Goal: Check status: Check status

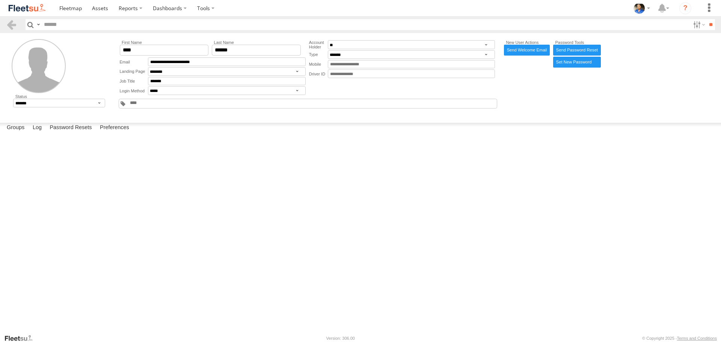
click at [41, 9] on img at bounding box center [27, 8] width 39 height 10
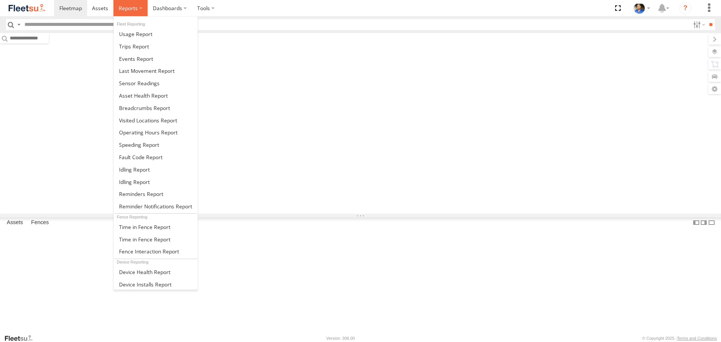
click at [133, 9] on span at bounding box center [128, 8] width 19 height 7
click at [145, 109] on span at bounding box center [144, 107] width 51 height 7
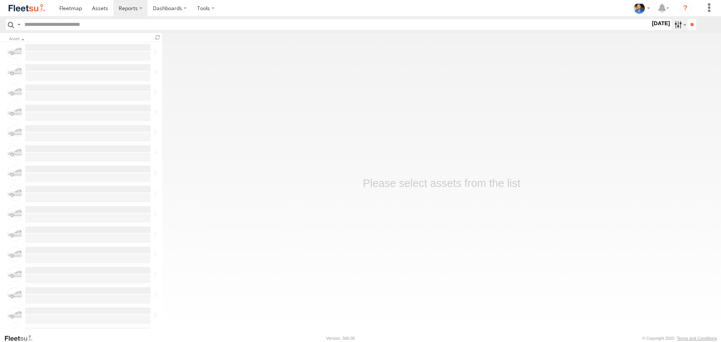
click at [673, 27] on label at bounding box center [680, 24] width 16 height 11
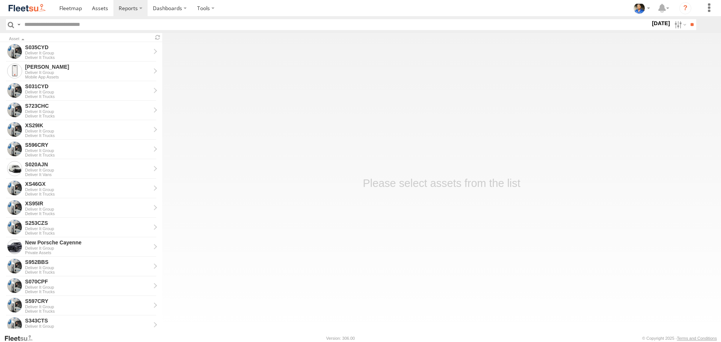
click at [0, 0] on label at bounding box center [0, 0] width 0 height 0
click at [690, 25] on input "**" at bounding box center [692, 24] width 9 height 11
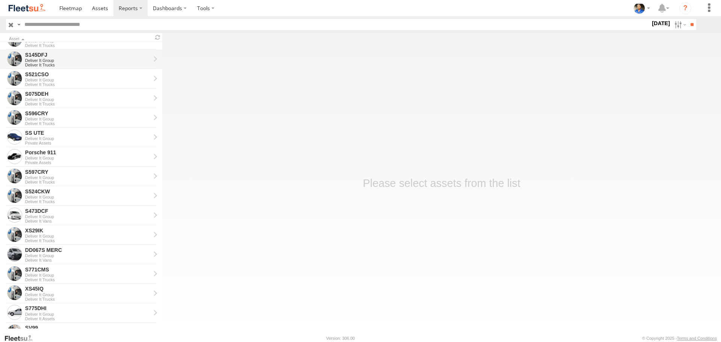
scroll to position [225, 0]
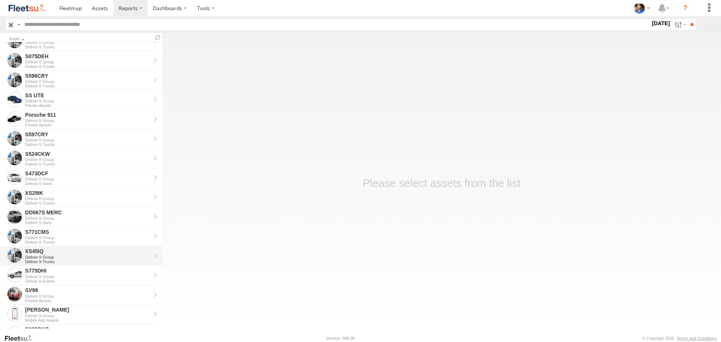
click at [49, 261] on div "Deliver It Trucks" at bounding box center [87, 262] width 125 height 5
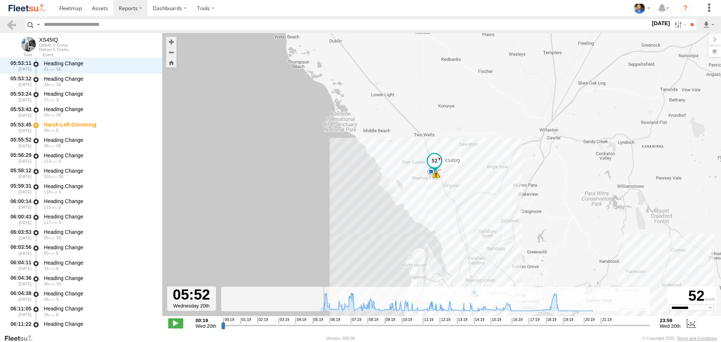
scroll to position [384, 0]
drag, startPoint x: 223, startPoint y: 327, endPoint x: 325, endPoint y: 331, distance: 101.5
click at [325, 329] on input "range" at bounding box center [435, 325] width 429 height 7
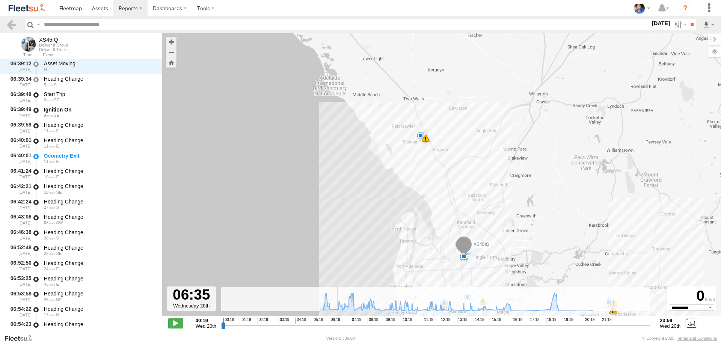
scroll to position [721, 0]
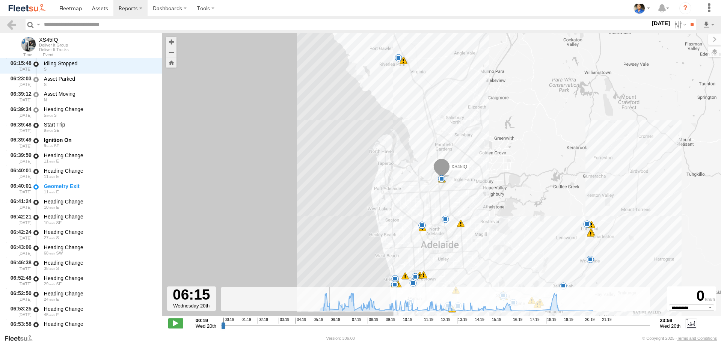
drag, startPoint x: 325, startPoint y: 326, endPoint x: 329, endPoint y: 328, distance: 4.3
click at [329, 328] on input "range" at bounding box center [435, 325] width 429 height 7
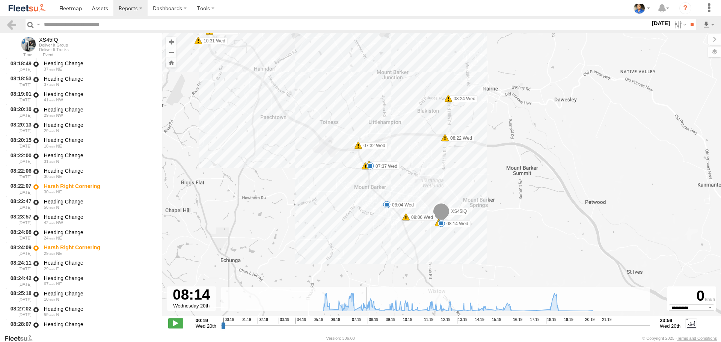
scroll to position [2701, 0]
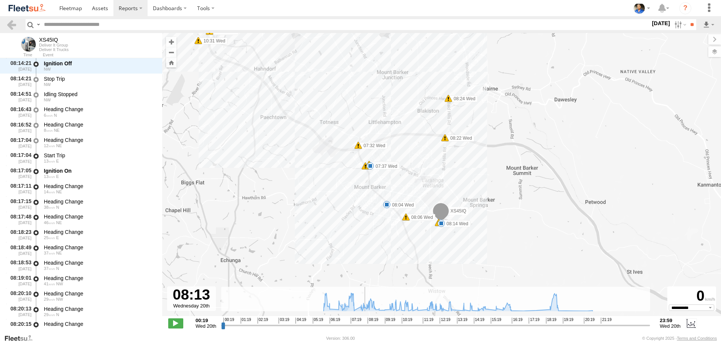
drag, startPoint x: 329, startPoint y: 326, endPoint x: 365, endPoint y: 325, distance: 35.3
click at [365, 325] on input "range" at bounding box center [435, 325] width 429 height 7
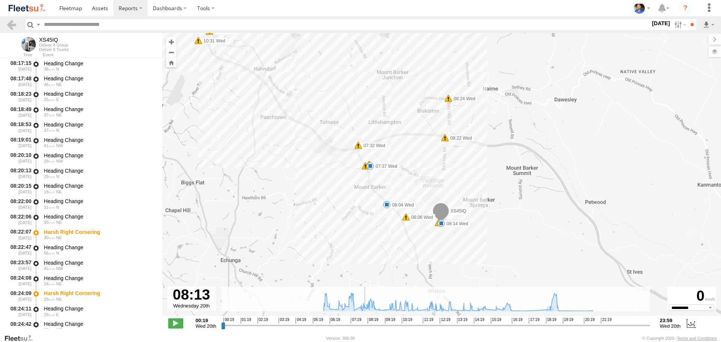
scroll to position [2947, 0]
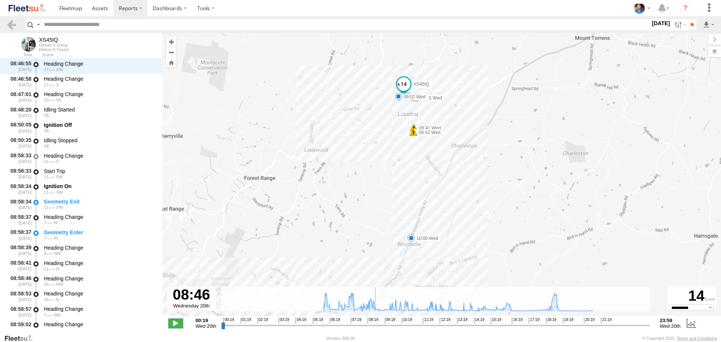
drag, startPoint x: 365, startPoint y: 326, endPoint x: 375, endPoint y: 326, distance: 9.4
click at [375, 326] on input "range" at bounding box center [435, 325] width 429 height 7
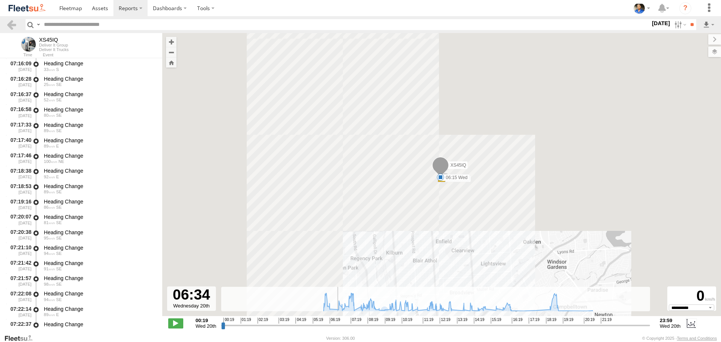
scroll to position [721, 0]
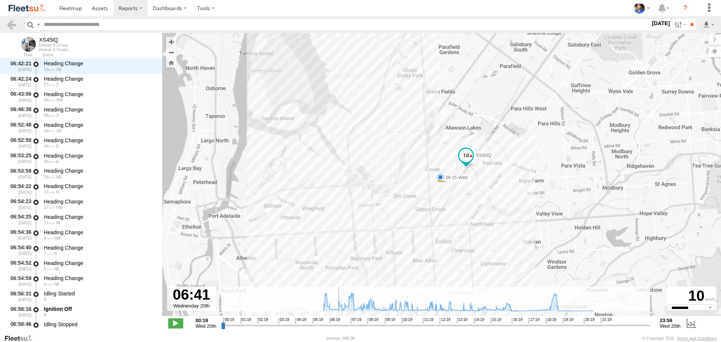
drag, startPoint x: 375, startPoint y: 325, endPoint x: 337, endPoint y: 323, distance: 38.0
click at [337, 323] on input "range" at bounding box center [435, 325] width 429 height 7
click at [675, 27] on label at bounding box center [680, 24] width 16 height 11
click at [0, 0] on label at bounding box center [0, 0] width 0 height 0
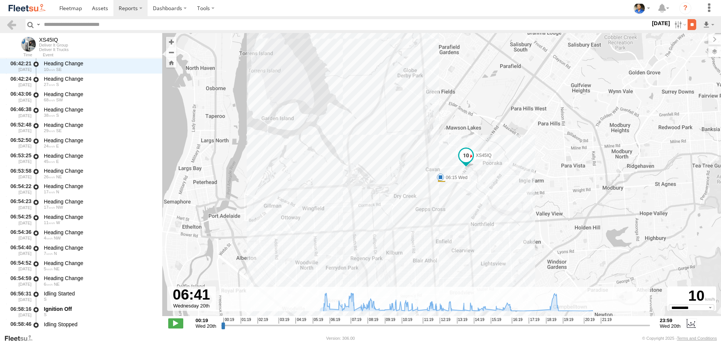
click at [690, 27] on input "**" at bounding box center [692, 24] width 9 height 11
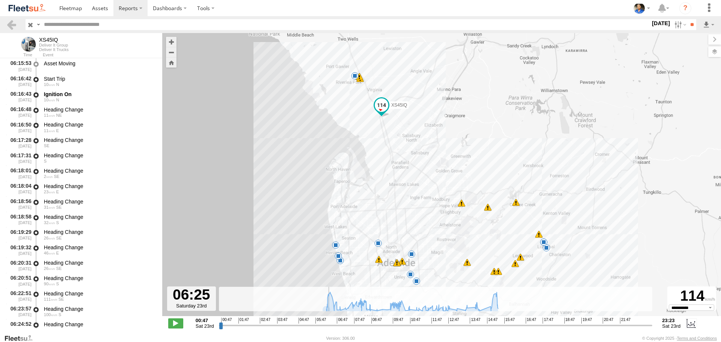
scroll to position [123, 0]
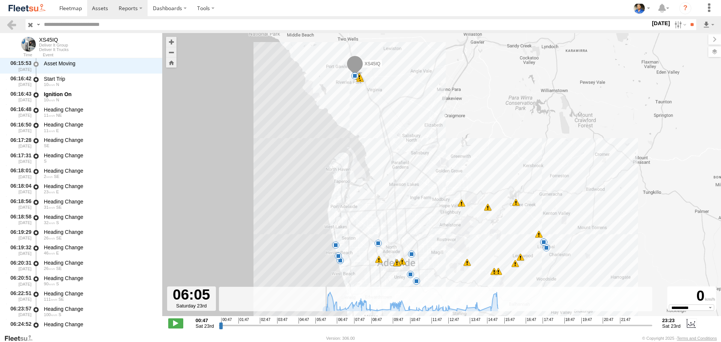
drag, startPoint x: 221, startPoint y: 325, endPoint x: 93, endPoint y: 13, distance: 337.4
click at [318, 322] on input "range" at bounding box center [436, 325] width 434 height 7
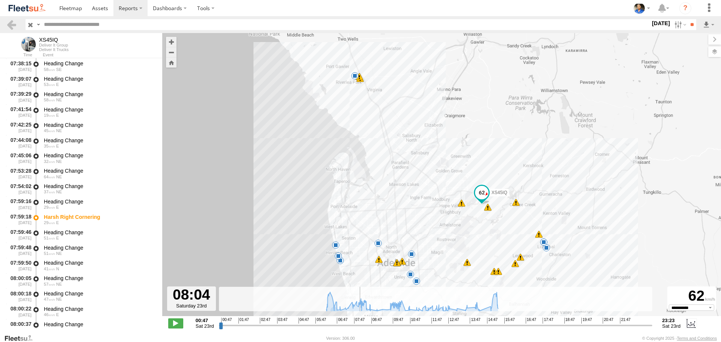
scroll to position [2747, 0]
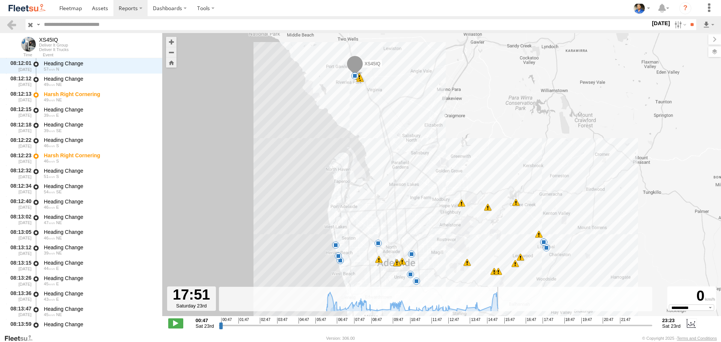
drag, startPoint x: 316, startPoint y: 326, endPoint x: 578, endPoint y: 335, distance: 261.6
click at [577, 329] on input "range" at bounding box center [436, 325] width 434 height 7
drag, startPoint x: 564, startPoint y: 323, endPoint x: 492, endPoint y: 320, distance: 71.8
click at [492, 322] on input "range" at bounding box center [436, 325] width 434 height 7
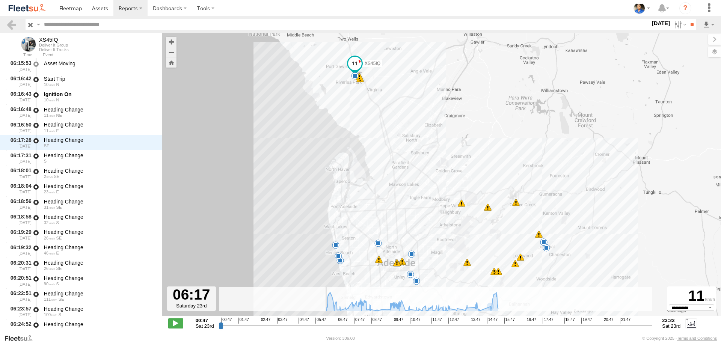
scroll to position [199, 0]
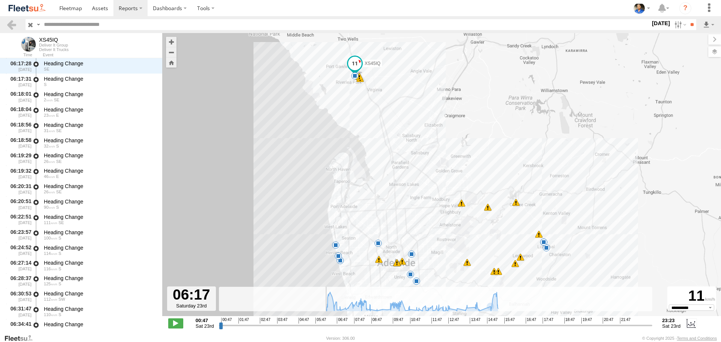
drag, startPoint x: 493, startPoint y: 325, endPoint x: 325, endPoint y: 318, distance: 168.0
click at [325, 322] on input "range" at bounding box center [436, 325] width 434 height 7
click at [323, 327] on input "range" at bounding box center [436, 325] width 434 height 7
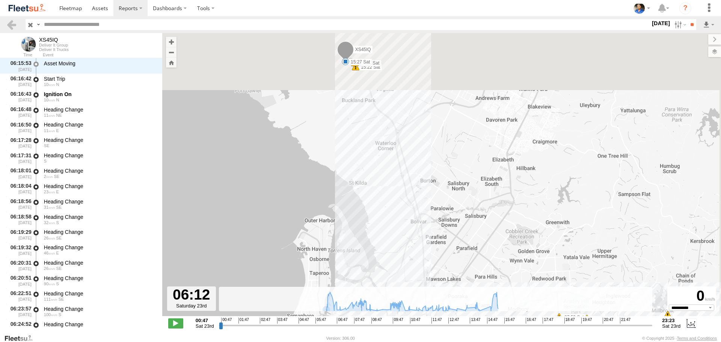
drag, startPoint x: 377, startPoint y: 90, endPoint x: 360, endPoint y: 246, distance: 156.4
click at [360, 246] on div "XS45IQ 06:53 Sat 07:06 Sat 07:23 Sat 08:29 Sat 08:41 Sat 09:01 Sat 11:37 Sat 11…" at bounding box center [441, 178] width 559 height 291
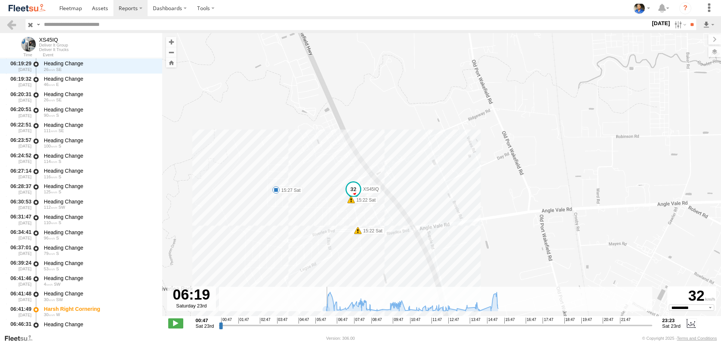
click at [326, 326] on input "range" at bounding box center [436, 325] width 434 height 7
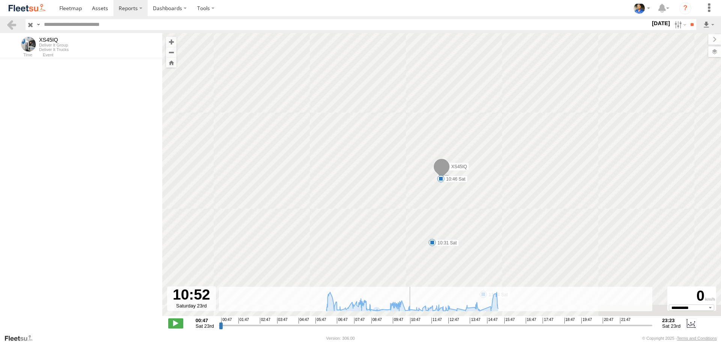
scroll to position [1796, 0]
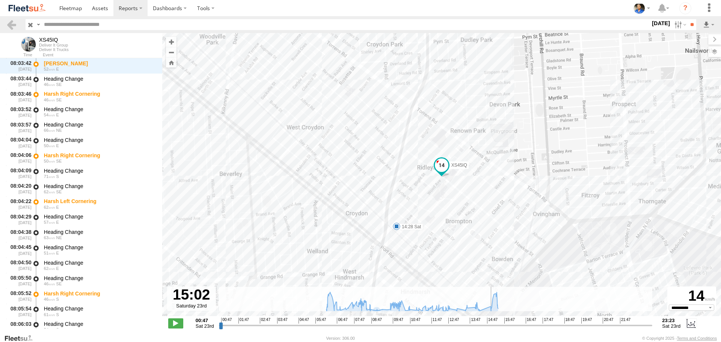
drag, startPoint x: 324, startPoint y: 325, endPoint x: 491, endPoint y: 324, distance: 167.2
click at [491, 324] on input "range" at bounding box center [436, 325] width 434 height 7
click at [672, 27] on label at bounding box center [680, 24] width 16 height 11
click at [0, 0] on label at bounding box center [0, 0] width 0 height 0
click at [690, 26] on input "**" at bounding box center [692, 24] width 9 height 11
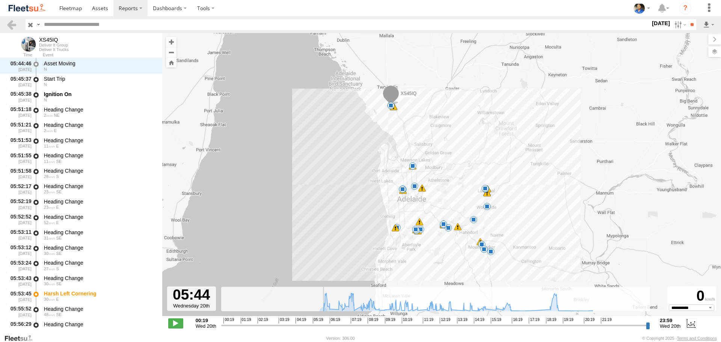
drag, startPoint x: 226, startPoint y: 325, endPoint x: 320, endPoint y: 317, distance: 94.7
click at [320, 322] on input "range" at bounding box center [435, 325] width 429 height 7
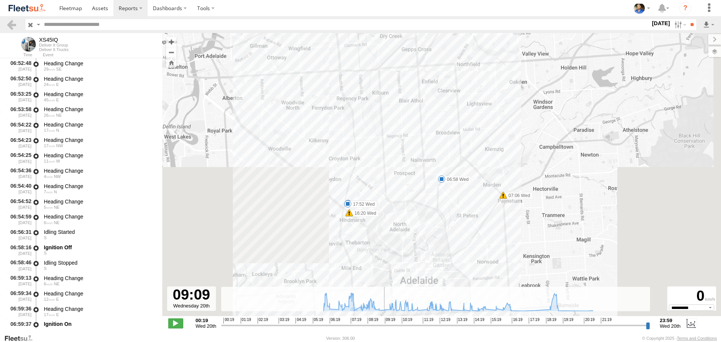
scroll to position [1335, 0]
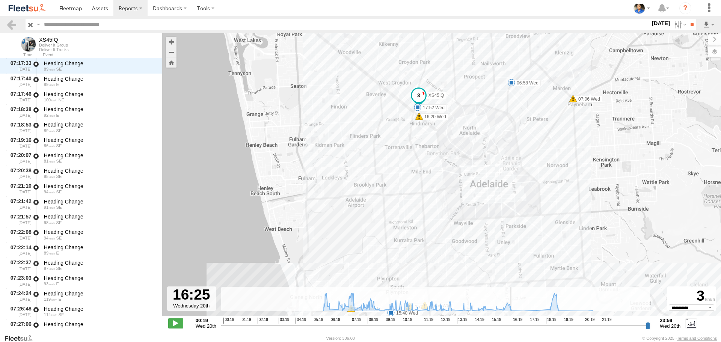
drag, startPoint x: 321, startPoint y: 328, endPoint x: 512, endPoint y: 323, distance: 191.3
click at [512, 323] on input "range" at bounding box center [435, 325] width 429 height 7
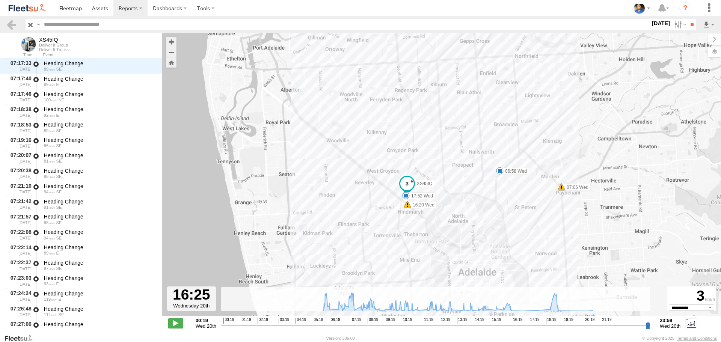
drag, startPoint x: 379, startPoint y: 100, endPoint x: 368, endPoint y: 189, distance: 90.1
click at [368, 189] on div "XS45IQ 06:15 Wed 06:58 Wed 07:37 Wed 08:04 Wed 08:14 Wed 08:50 Wed 09:02 Wed 10…" at bounding box center [441, 178] width 559 height 291
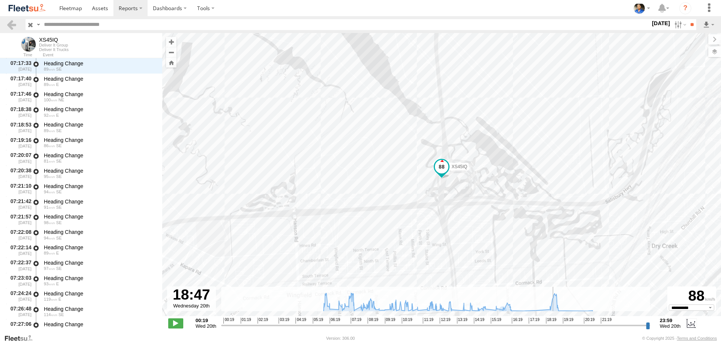
drag, startPoint x: 512, startPoint y: 328, endPoint x: 554, endPoint y: 320, distance: 43.2
type input "**********"
click at [554, 322] on input "range" at bounding box center [435, 325] width 429 height 7
click at [675, 23] on label at bounding box center [680, 24] width 16 height 11
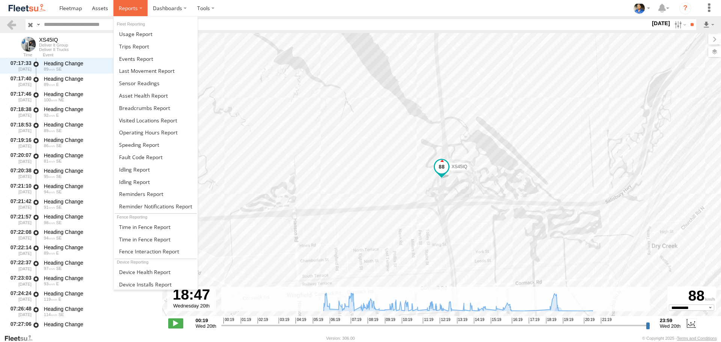
click at [138, 9] on label at bounding box center [130, 8] width 34 height 16
click at [157, 104] on span at bounding box center [144, 107] width 51 height 7
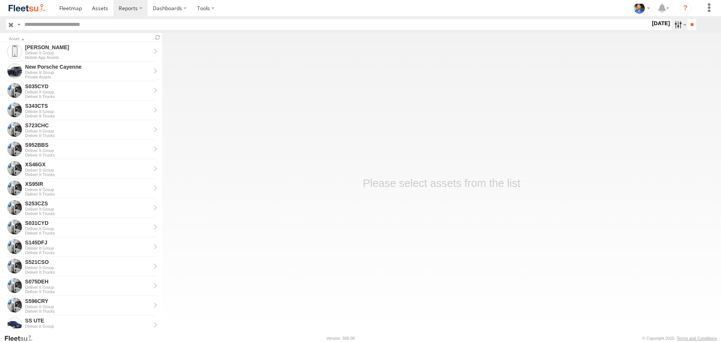
click at [672, 22] on label at bounding box center [680, 24] width 16 height 11
click at [0, 0] on label at bounding box center [0, 0] width 0 height 0
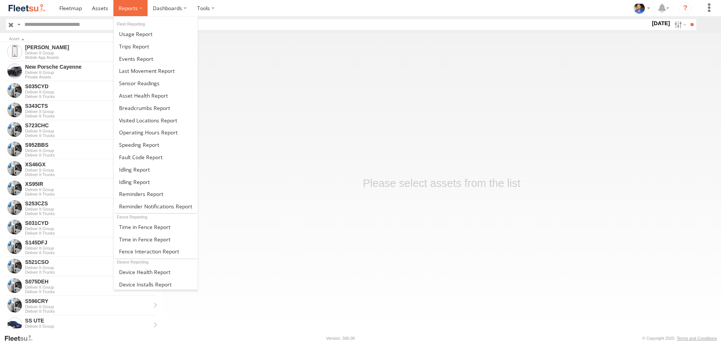
click at [129, 9] on span at bounding box center [128, 8] width 19 height 7
click at [140, 106] on span at bounding box center [144, 107] width 51 height 7
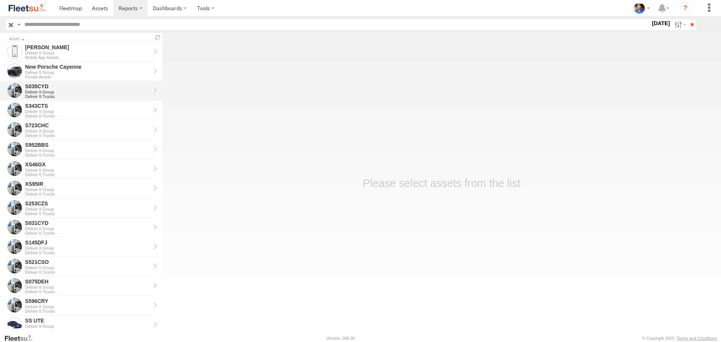
click at [52, 96] on div "Deliver It Trucks" at bounding box center [87, 96] width 125 height 5
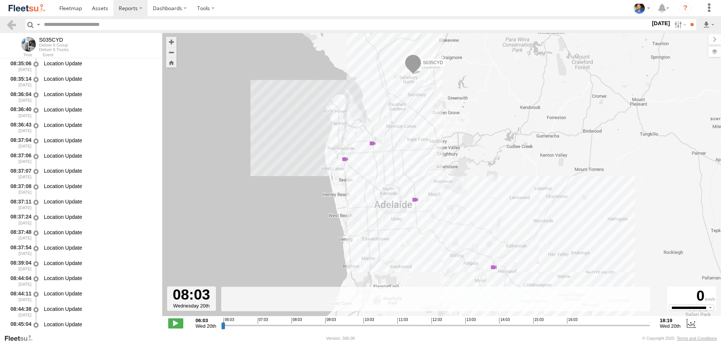
scroll to position [5019, 0]
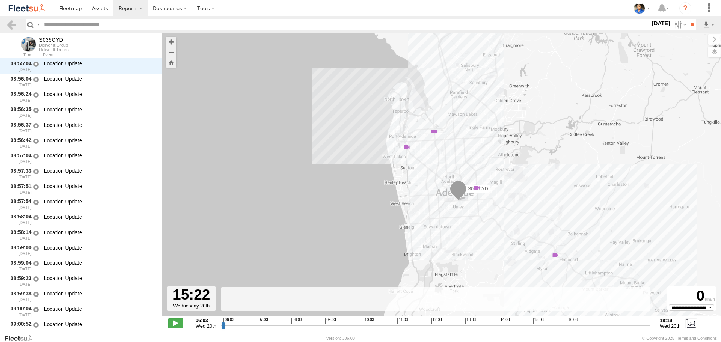
drag, startPoint x: 223, startPoint y: 327, endPoint x: 546, endPoint y: 314, distance: 323.3
click at [546, 322] on input "range" at bounding box center [435, 325] width 429 height 7
drag, startPoint x: 545, startPoint y: 326, endPoint x: 545, endPoint y: 317, distance: 9.4
click at [545, 322] on input "range" at bounding box center [435, 325] width 429 height 7
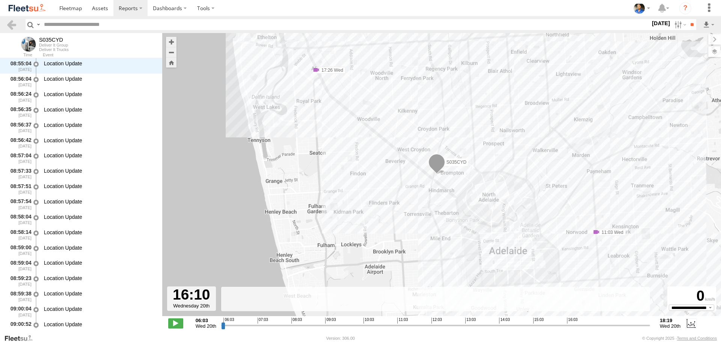
drag, startPoint x: 544, startPoint y: 325, endPoint x: 571, endPoint y: 316, distance: 28.5
click at [574, 322] on input "range" at bounding box center [435, 325] width 429 height 7
click at [674, 29] on label at bounding box center [680, 24] width 16 height 11
click at [0, 0] on label at bounding box center [0, 0] width 0 height 0
click at [689, 26] on input "**" at bounding box center [692, 24] width 9 height 11
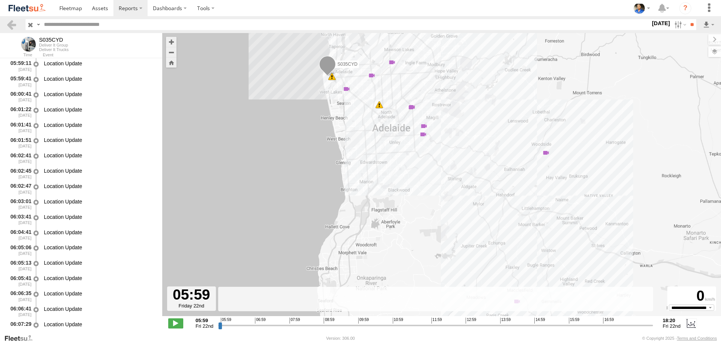
scroll to position [1013, 0]
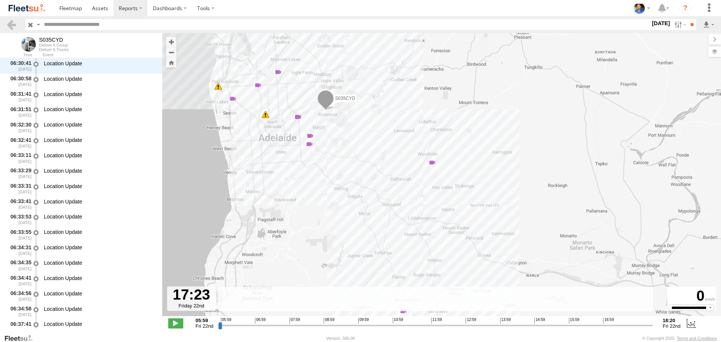
drag, startPoint x: 220, startPoint y: 328, endPoint x: 618, endPoint y: 341, distance: 397.3
click at [618, 329] on input "range" at bounding box center [435, 325] width 435 height 7
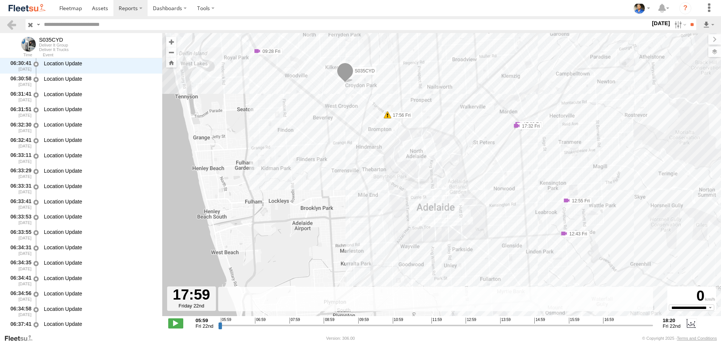
drag, startPoint x: 617, startPoint y: 325, endPoint x: 639, endPoint y: 325, distance: 21.8
click at [639, 325] on input "range" at bounding box center [435, 325] width 435 height 7
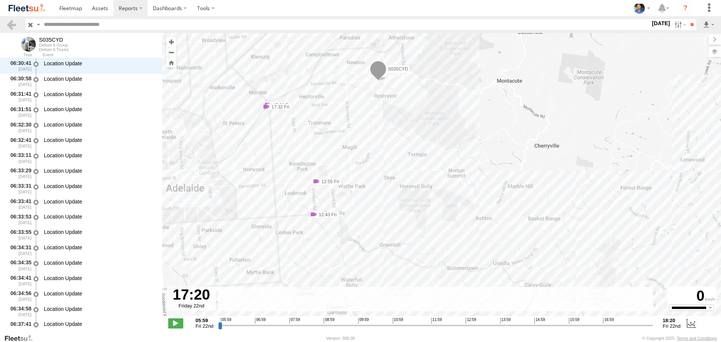
drag, startPoint x: 639, startPoint y: 325, endPoint x: 616, endPoint y: 318, distance: 24.5
click at [616, 322] on input "range" at bounding box center [435, 325] width 435 height 7
click at [617, 327] on input "range" at bounding box center [435, 325] width 435 height 7
click at [672, 23] on label at bounding box center [680, 24] width 16 height 11
click at [0, 0] on label at bounding box center [0, 0] width 0 height 0
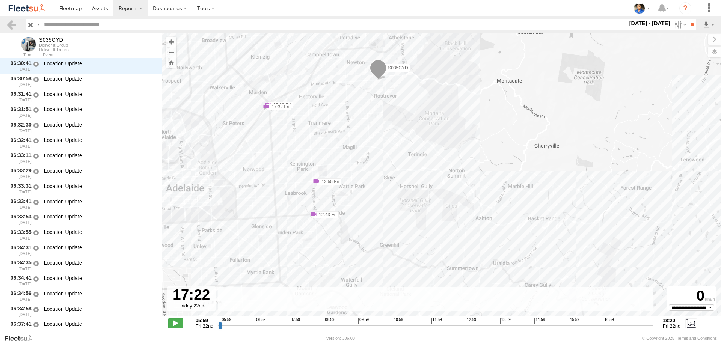
click at [0, 0] on label at bounding box center [0, 0] width 0 height 0
click at [688, 22] on input "**" at bounding box center [692, 24] width 9 height 11
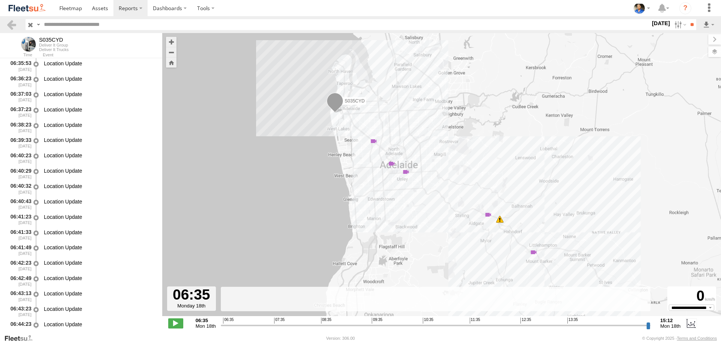
scroll to position [2763, 0]
drag, startPoint x: 223, startPoint y: 329, endPoint x: 628, endPoint y: 329, distance: 405.3
click at [628, 329] on input "range" at bounding box center [436, 325] width 430 height 7
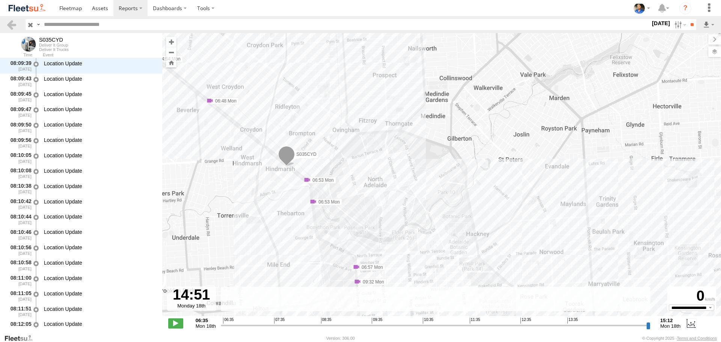
drag, startPoint x: 628, startPoint y: 327, endPoint x: 264, endPoint y: 95, distance: 432.5
click at [628, 325] on input "range" at bounding box center [436, 325] width 430 height 7
type input "**********"
